Goal: Check status

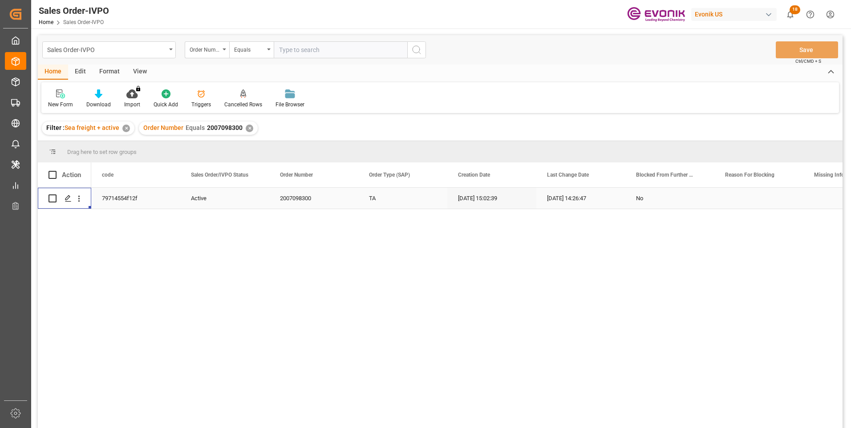
click at [303, 48] on input "text" at bounding box center [340, 49] width 133 height 17
paste input "46474676"
type input "0046474676"
click at [414, 46] on icon "search button" at bounding box center [416, 49] width 11 height 11
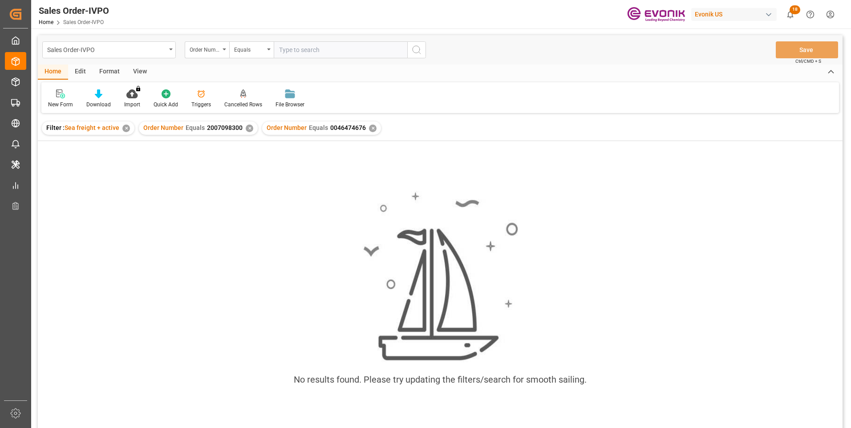
click at [247, 131] on div "✕" at bounding box center [250, 129] width 8 height 8
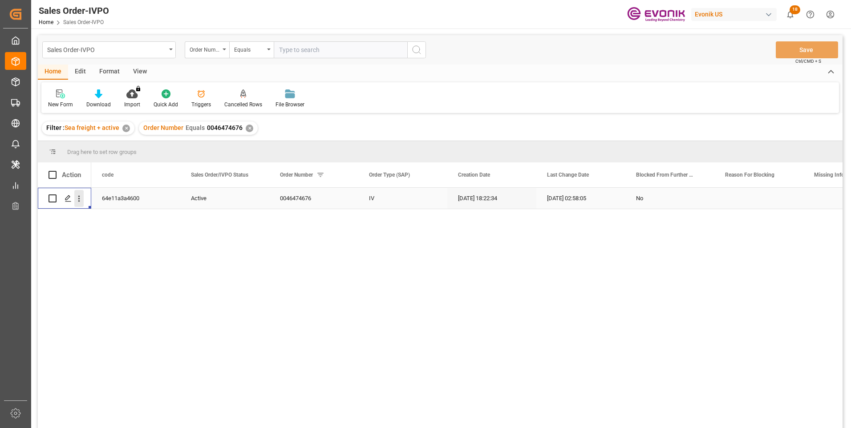
click at [78, 197] on icon "open menu" at bounding box center [78, 198] width 9 height 9
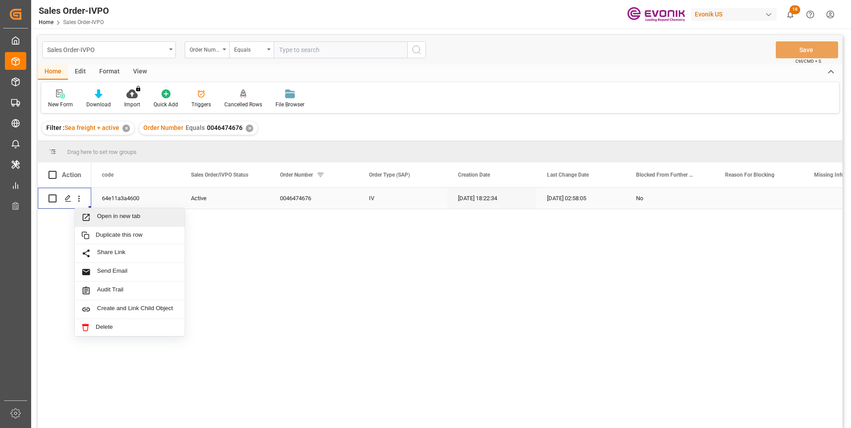
click at [126, 218] on span "Open in new tab" at bounding box center [137, 217] width 81 height 9
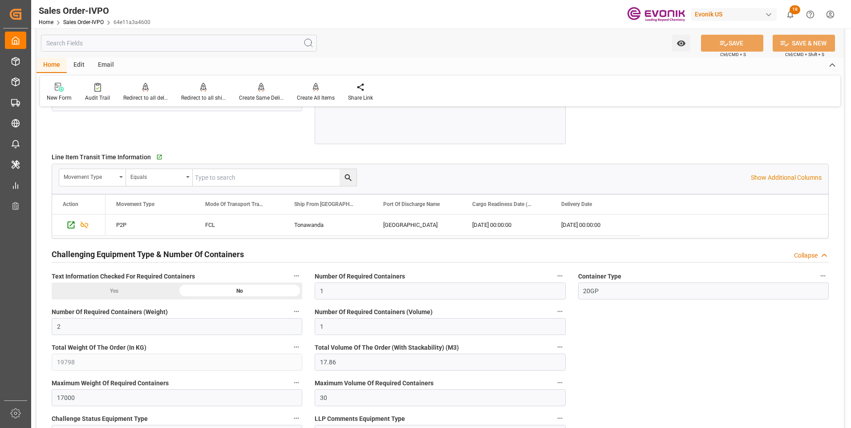
scroll to position [1335, 0]
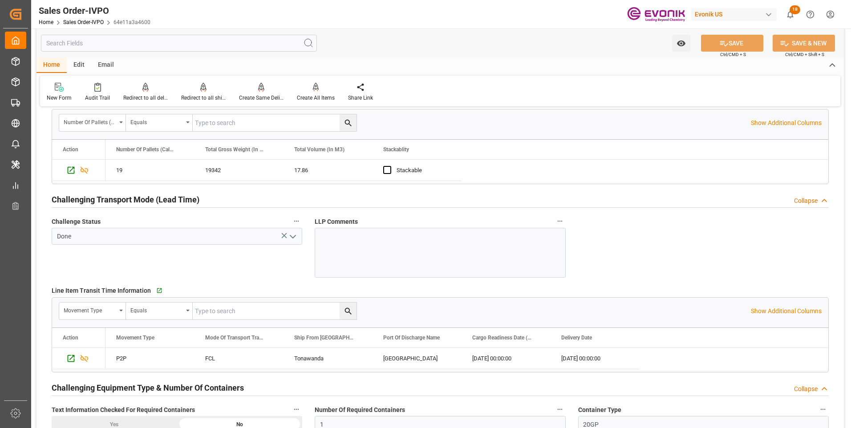
click at [495, 56] on div "Watch Option SAVE Ctrl/CMD + S SAVE & NEW Ctrl/CMD + Shift + S" at bounding box center [439, 42] width 807 height 29
